Goal: Task Accomplishment & Management: Use online tool/utility

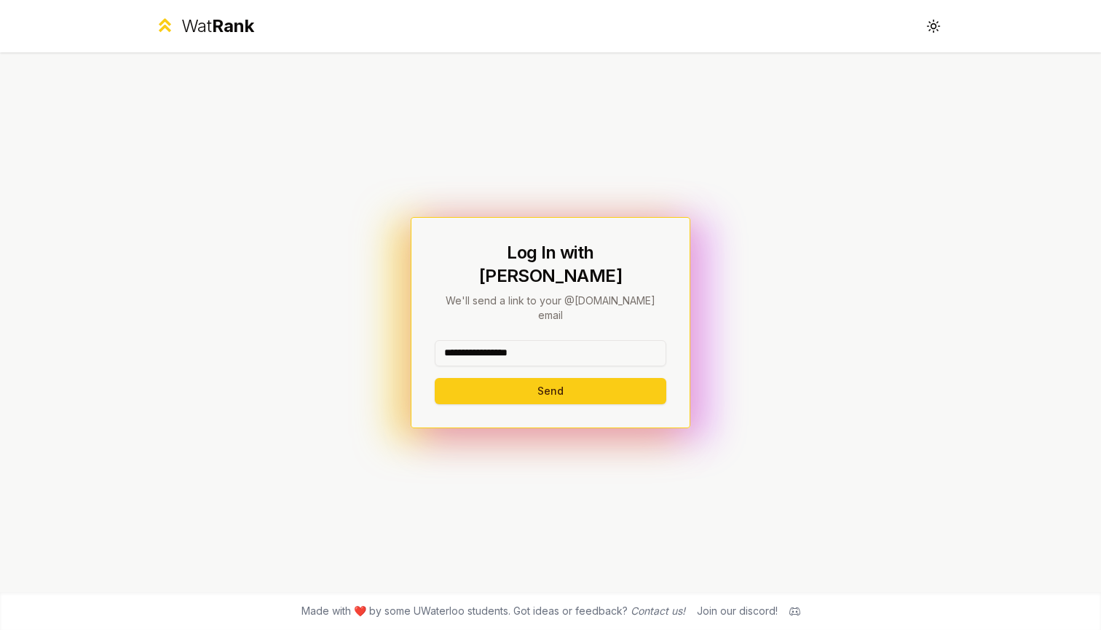
click at [550, 378] on button "Send" at bounding box center [551, 391] width 232 height 26
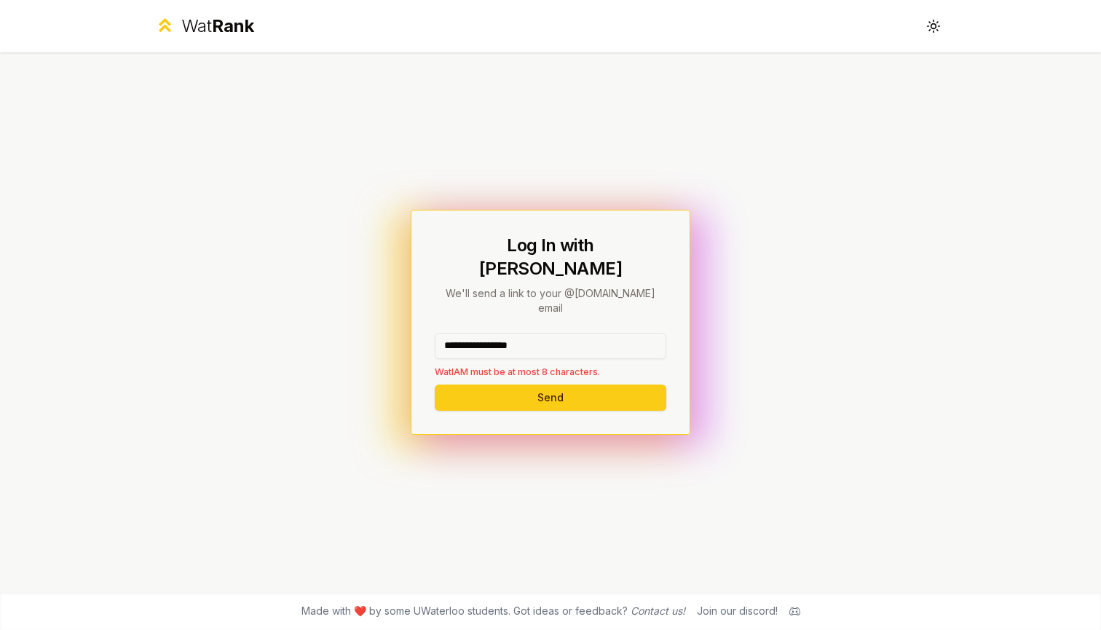
drag, startPoint x: 467, startPoint y: 329, endPoint x: 659, endPoint y: 332, distance: 191.5
click at [659, 333] on input "**********" at bounding box center [551, 346] width 232 height 26
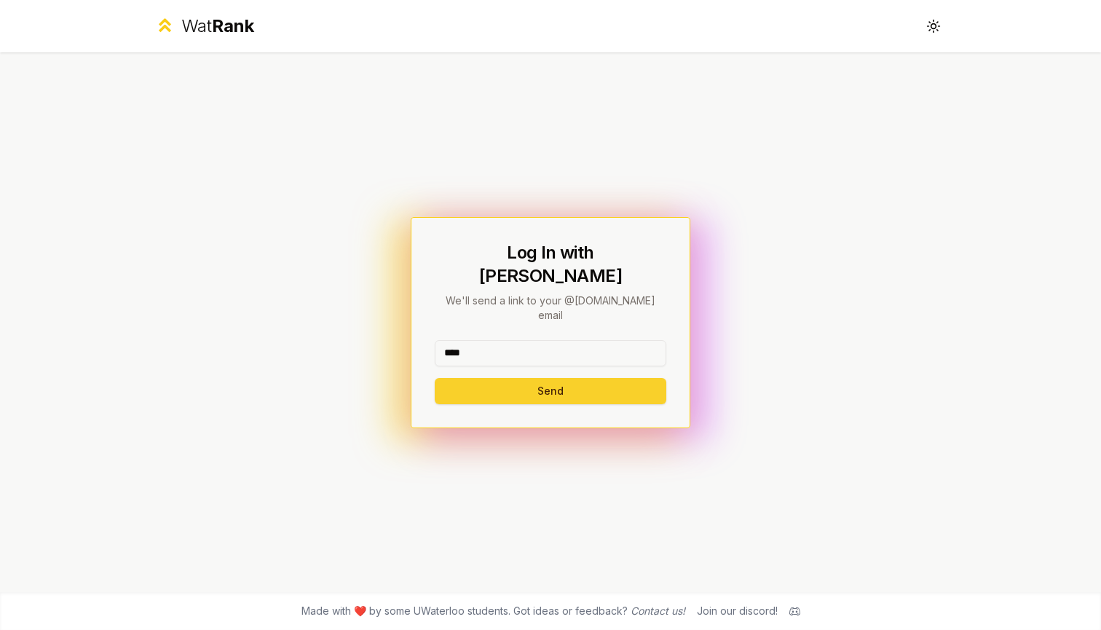
type input "****"
click at [495, 379] on button "Send" at bounding box center [551, 391] width 232 height 26
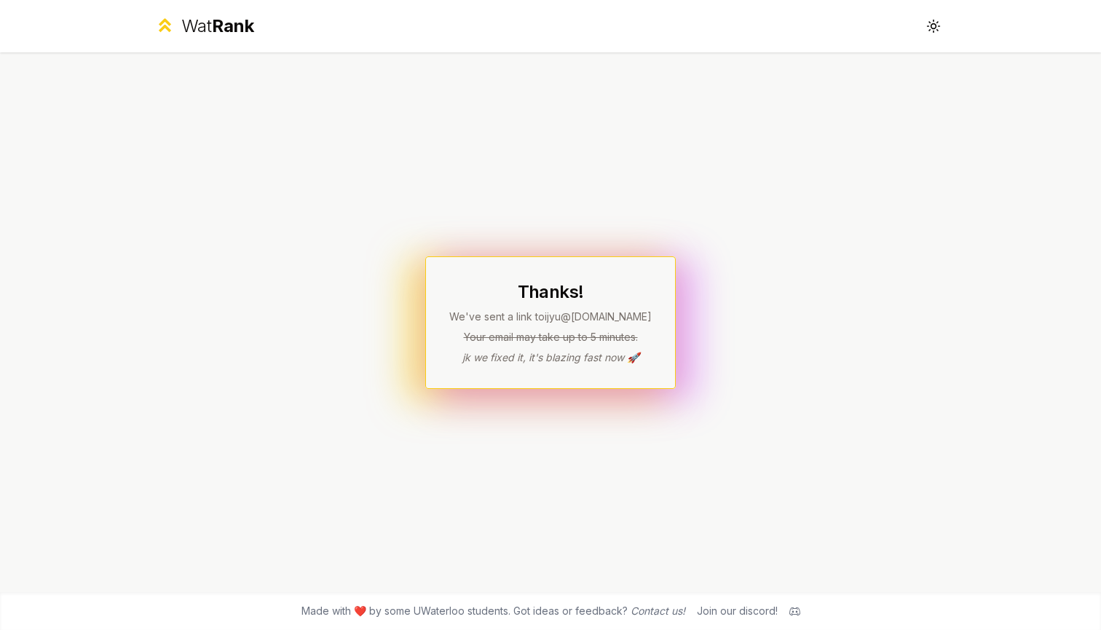
click at [553, 310] on p "We've sent a link to ijyu @[DOMAIN_NAME]" at bounding box center [550, 316] width 202 height 15
click at [546, 339] on p "Your email may take up to 5 minutes." at bounding box center [550, 337] width 202 height 15
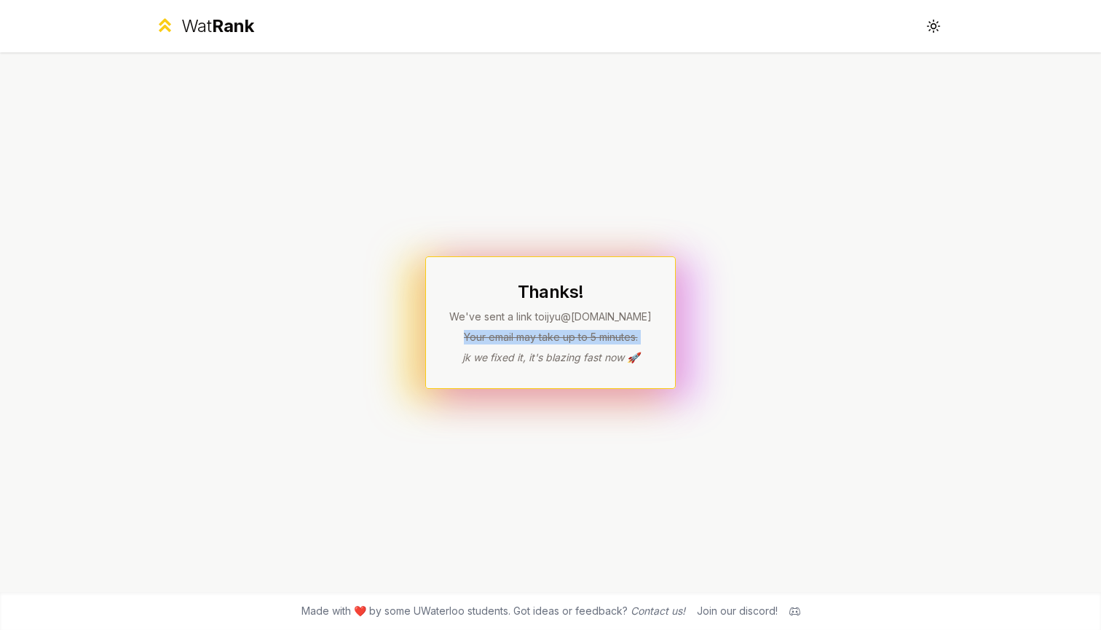
click at [546, 339] on p "Your email may take up to 5 minutes." at bounding box center [550, 337] width 202 height 15
click at [533, 368] on div "Thanks! We've sent a link to ijyu @[DOMAIN_NAME] Your email may take up to 5 mi…" at bounding box center [550, 322] width 250 height 133
click at [534, 351] on p "jk we fixed it, it's blazing fast now 🚀" at bounding box center [550, 357] width 202 height 15
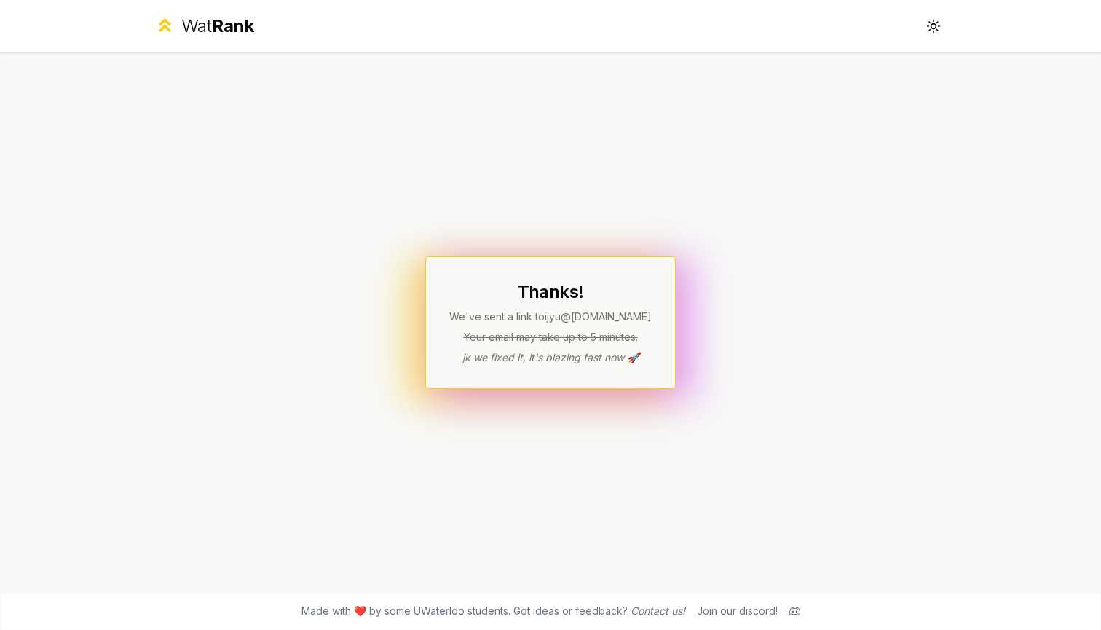
click at [571, 315] on p "We've sent a link to ijyu @[DOMAIN_NAME]" at bounding box center [550, 316] width 202 height 15
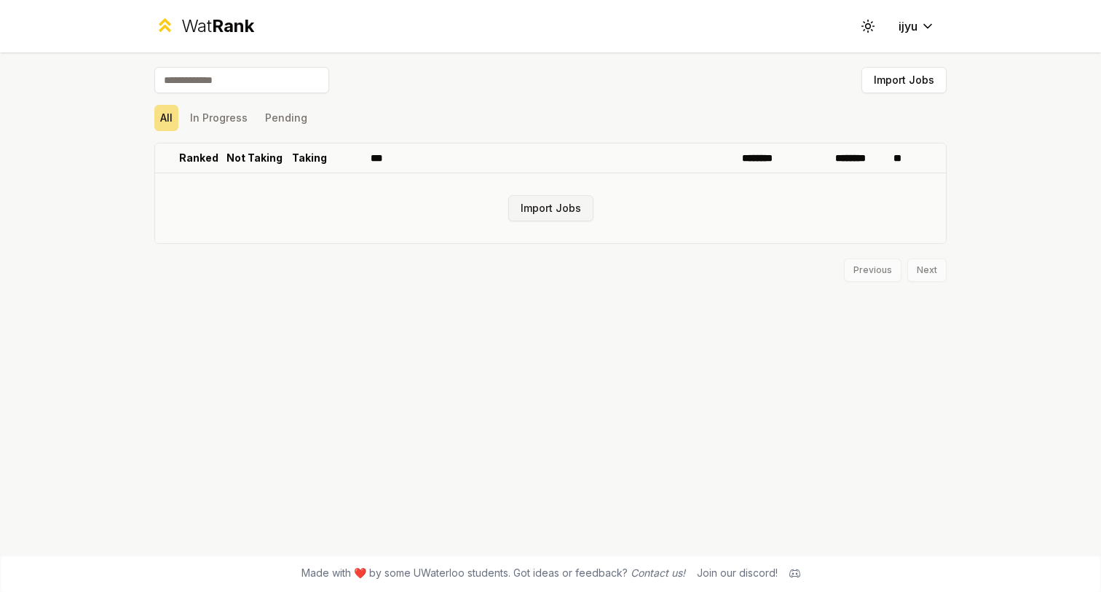
click at [542, 202] on button "Import Jobs" at bounding box center [550, 208] width 85 height 26
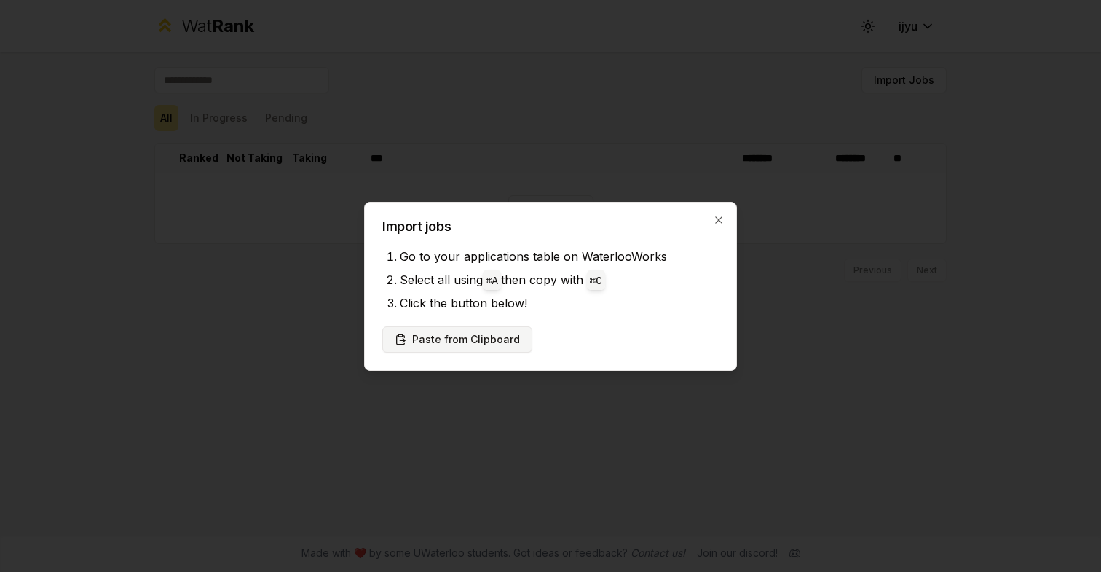
click at [497, 335] on button "Paste from Clipboard" at bounding box center [457, 339] width 150 height 26
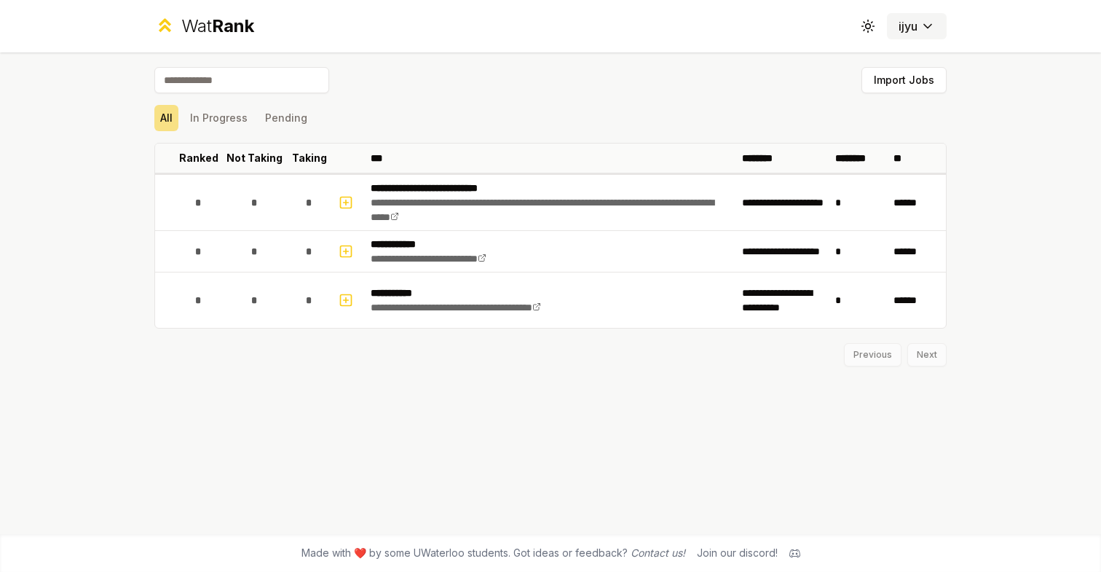
click at [912, 28] on html "**********" at bounding box center [550, 286] width 1101 height 572
click at [926, 17] on html "**********" at bounding box center [550, 286] width 1101 height 572
click at [872, 21] on icon at bounding box center [868, 26] width 14 height 14
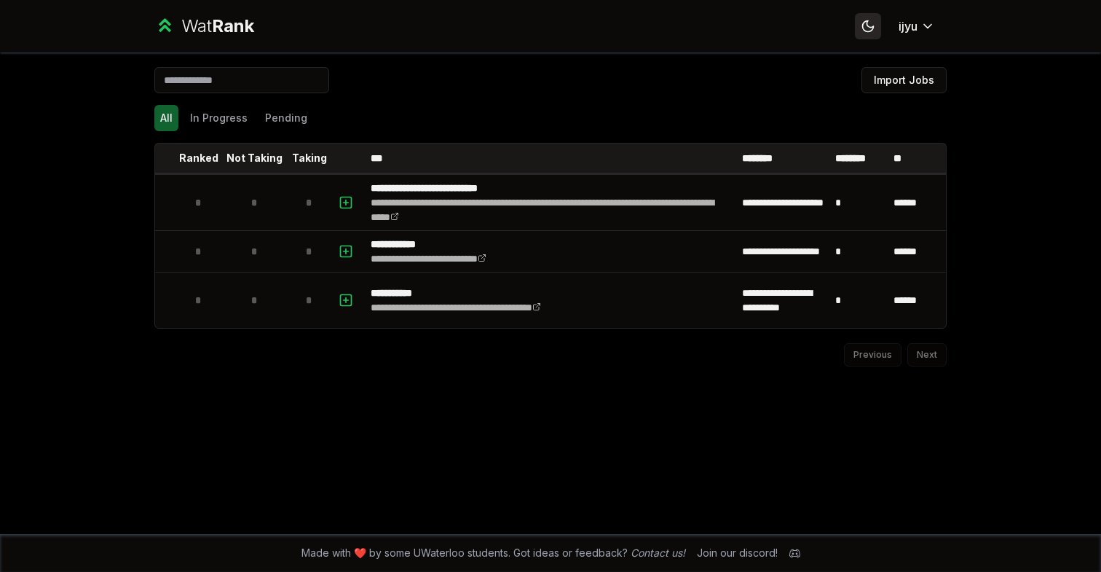
click at [866, 26] on icon at bounding box center [868, 26] width 14 height 14
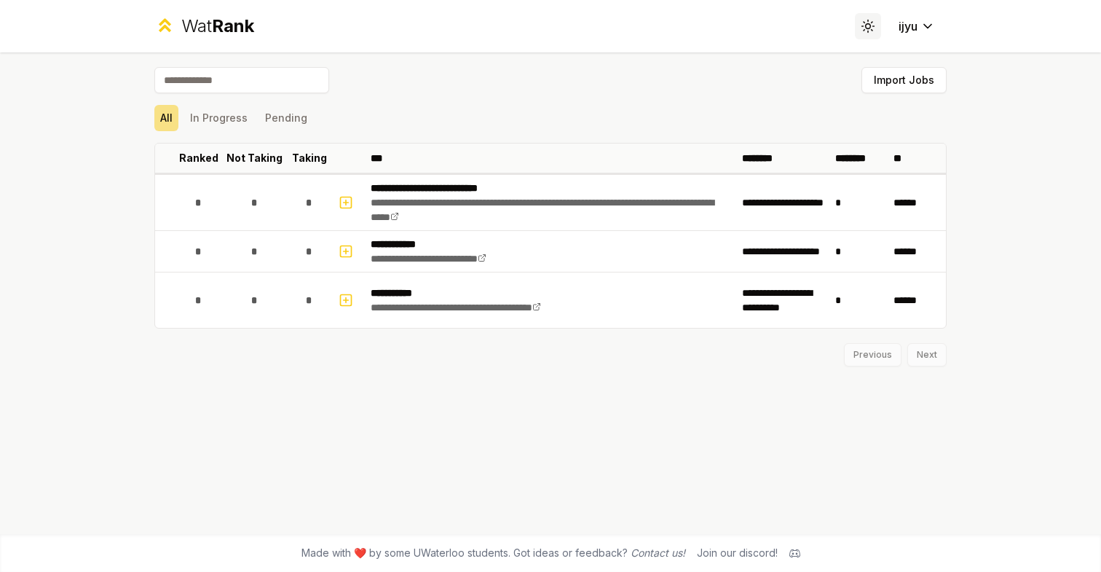
click at [866, 26] on icon at bounding box center [868, 26] width 14 height 14
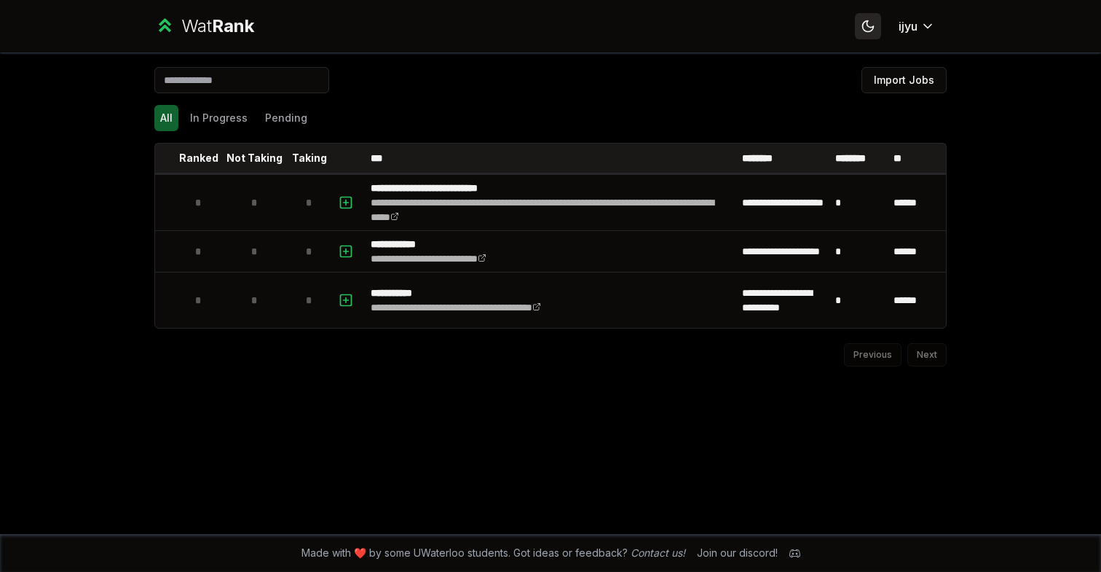
click at [866, 26] on icon at bounding box center [868, 26] width 14 height 14
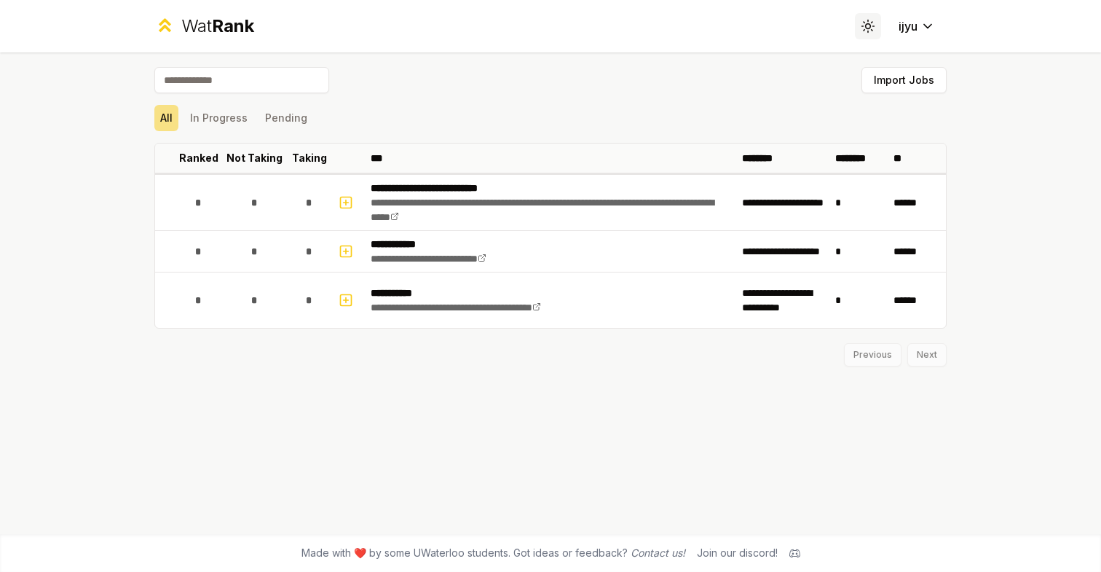
click at [866, 26] on icon at bounding box center [868, 26] width 14 height 14
click at [868, 26] on icon at bounding box center [868, 26] width 0 height 0
click at [866, 26] on icon at bounding box center [868, 26] width 14 height 14
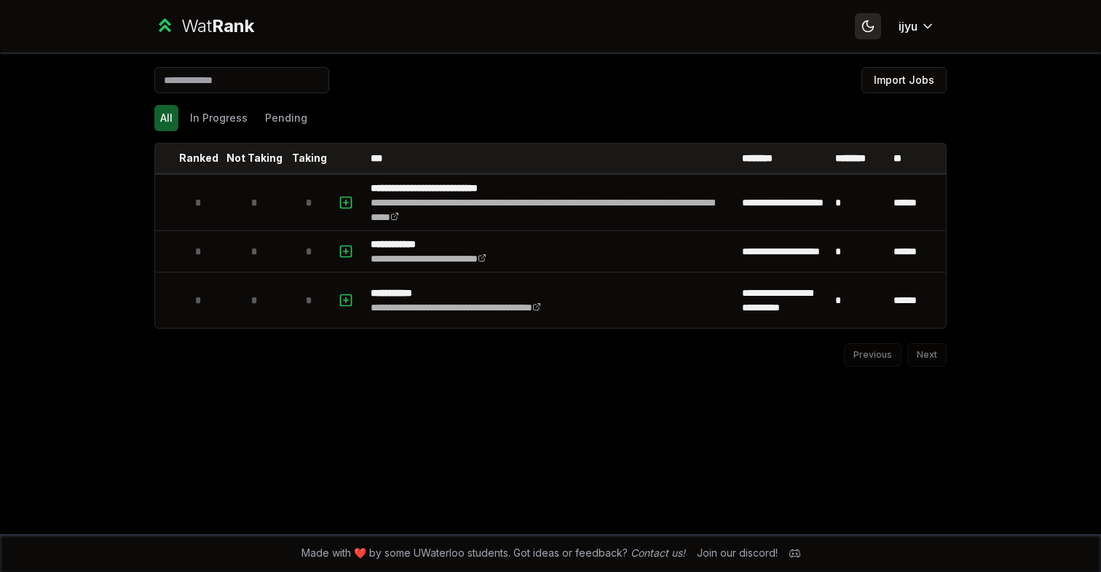
click at [866, 26] on icon at bounding box center [868, 26] width 14 height 14
click at [868, 26] on icon at bounding box center [868, 26] width 0 height 0
click at [866, 26] on icon at bounding box center [868, 26] width 14 height 14
click at [868, 26] on icon at bounding box center [868, 26] width 0 height 0
click at [866, 26] on icon at bounding box center [868, 26] width 14 height 14
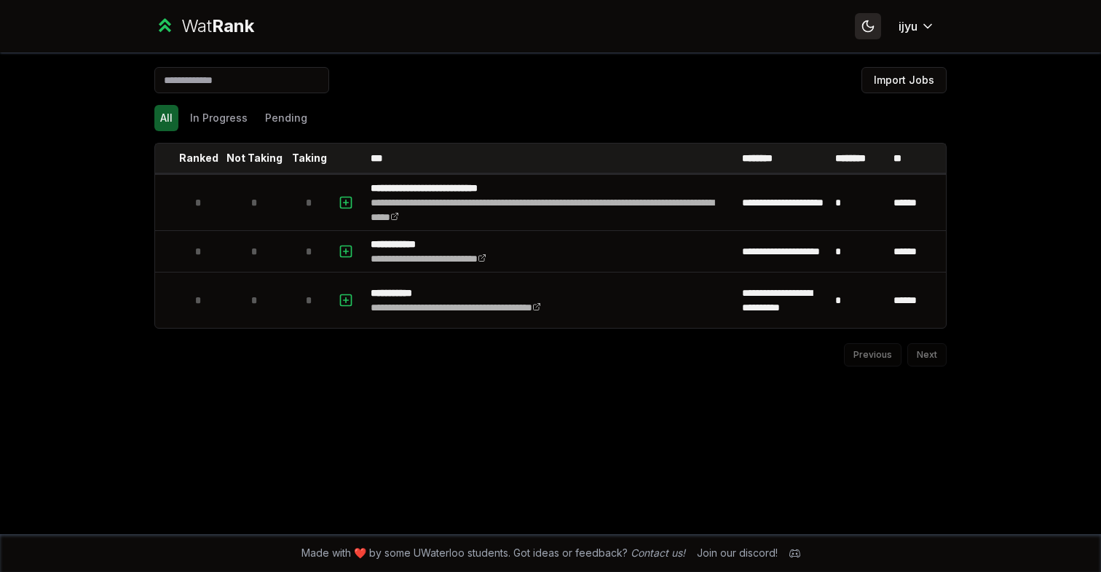
click at [868, 26] on icon at bounding box center [868, 26] width 0 height 0
click at [866, 26] on icon at bounding box center [868, 26] width 14 height 14
click at [868, 26] on icon at bounding box center [868, 26] width 0 height 0
click at [866, 26] on icon at bounding box center [868, 26] width 14 height 14
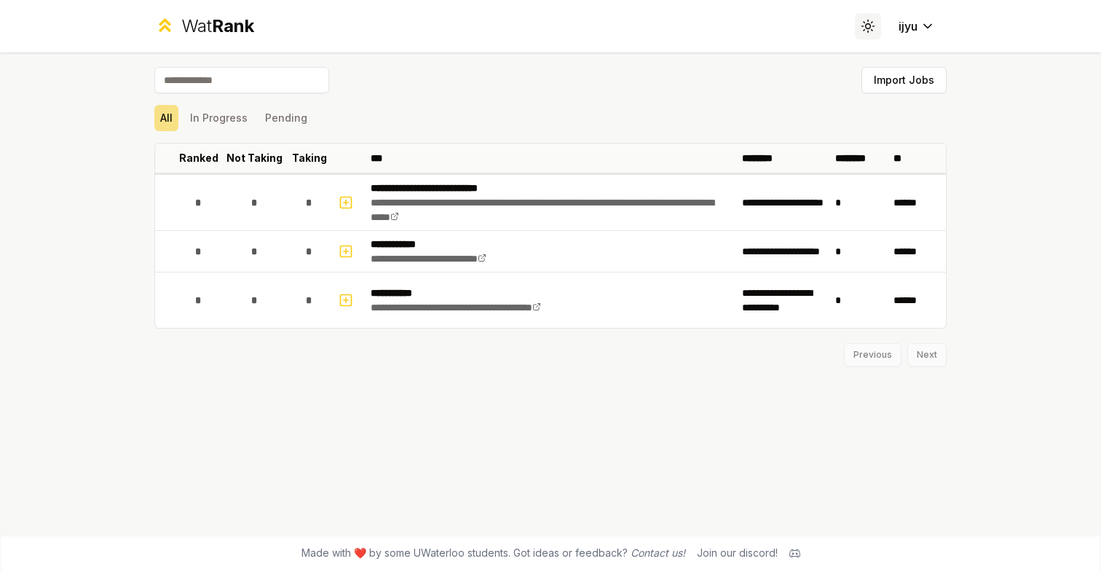
click at [866, 26] on icon at bounding box center [868, 26] width 14 height 14
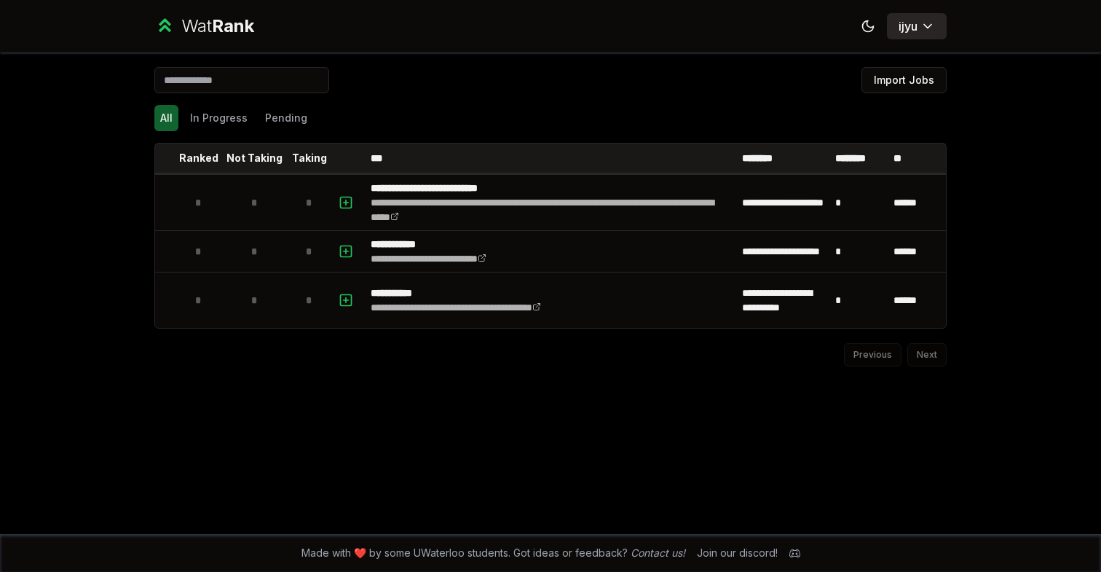
click at [904, 28] on html "**********" at bounding box center [550, 286] width 1101 height 572
click at [902, 60] on span "Log out" at bounding box center [915, 53] width 36 height 15
